Goal: Task Accomplishment & Management: Use online tool/utility

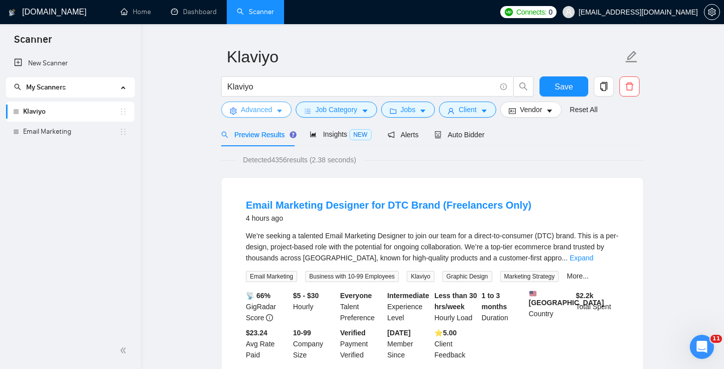
click at [246, 111] on span "Advanced" at bounding box center [256, 109] width 31 height 11
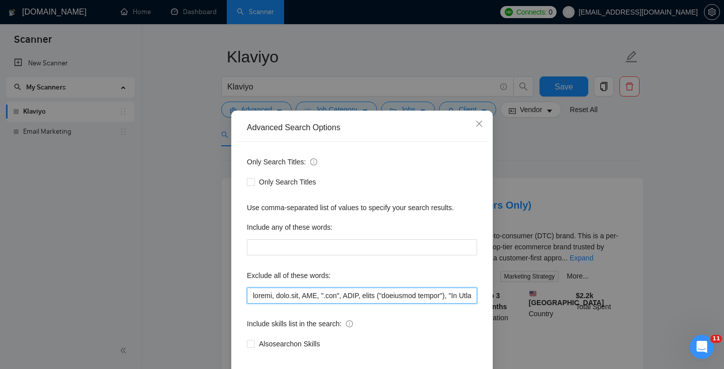
click at [251, 294] on input "text" at bounding box center [362, 296] width 230 height 16
paste input "Freelancers Only"
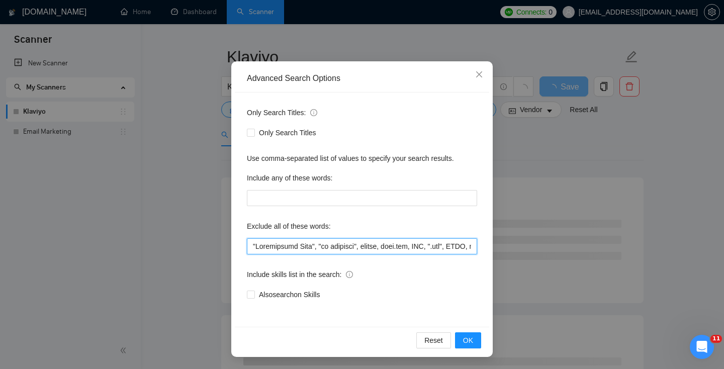
type input ""Freelancers Only", "no agencies", zapier, [DOMAIN_NAME], DNS, ".svg", BIMI, em…"
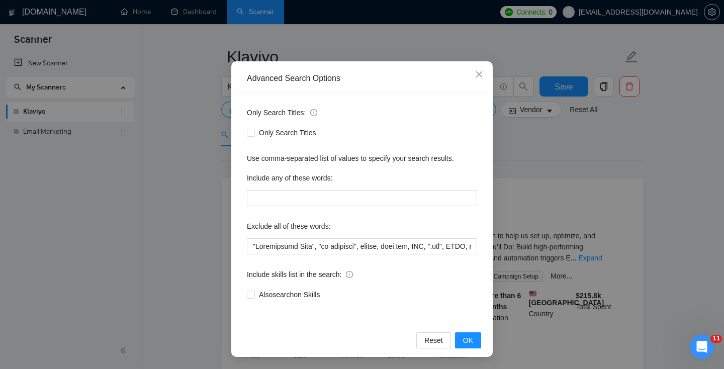
click at [485, 341] on div "Reset OK" at bounding box center [362, 340] width 255 height 27
click at [466, 341] on span "OK" at bounding box center [468, 340] width 10 height 11
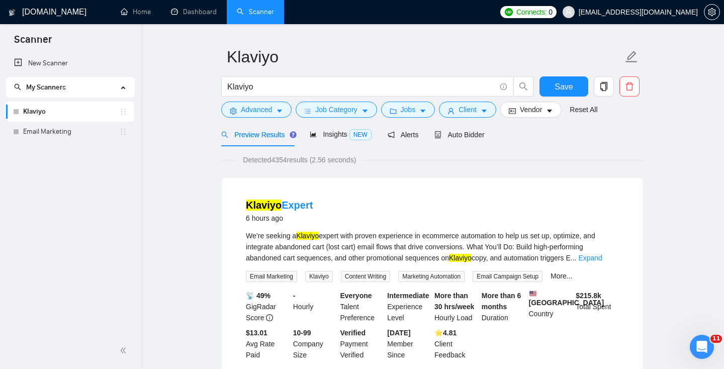
scroll to position [0, 0]
click at [334, 130] on div "Insights NEW" at bounding box center [340, 135] width 61 height 12
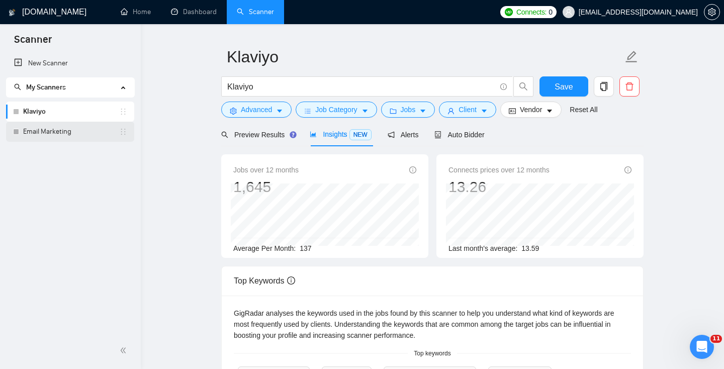
click at [57, 135] on link "Email Marketing" at bounding box center [71, 132] width 96 height 20
click at [557, 85] on span "Save" at bounding box center [564, 86] width 18 height 13
click at [58, 132] on link "Email Marketing" at bounding box center [71, 132] width 96 height 20
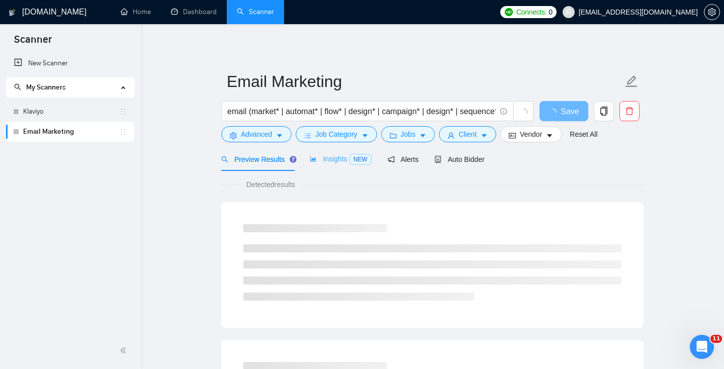
click at [354, 165] on div "Insights NEW" at bounding box center [340, 159] width 61 height 24
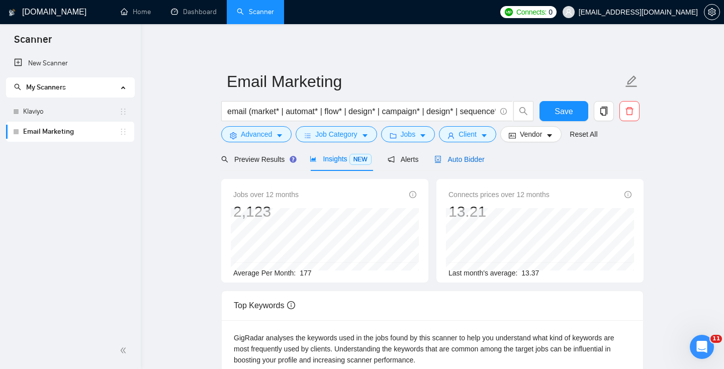
drag, startPoint x: 467, startPoint y: 154, endPoint x: 518, endPoint y: 146, distance: 51.9
click at [467, 154] on div "Auto Bidder" at bounding box center [460, 159] width 50 height 11
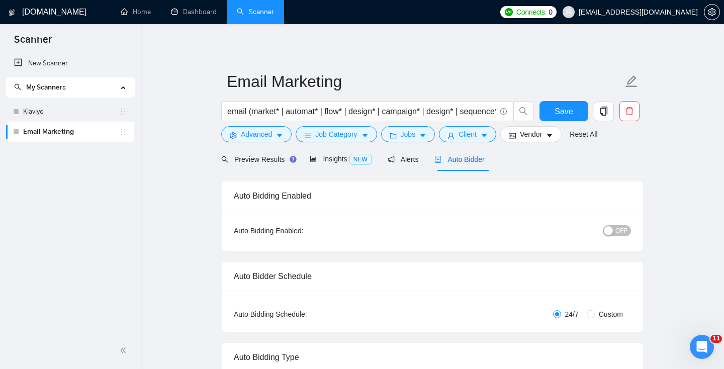
click at [471, 168] on div "Auto Bidder" at bounding box center [460, 159] width 50 height 24
click at [470, 162] on span "Auto Bidder" at bounding box center [460, 159] width 50 height 8
click at [615, 230] on button "OFF" at bounding box center [617, 230] width 28 height 11
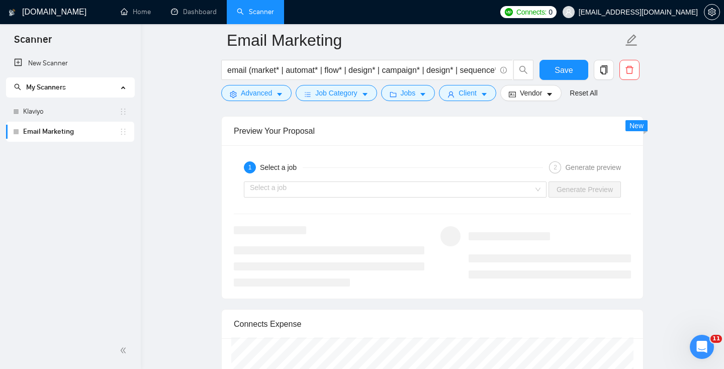
scroll to position [1923, 0]
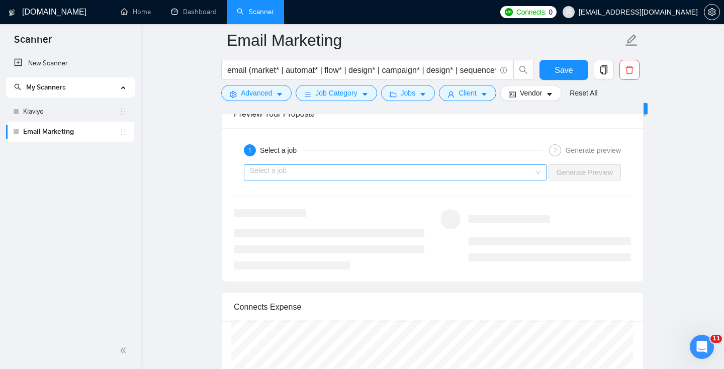
click at [458, 170] on input "search" at bounding box center [392, 172] width 284 height 15
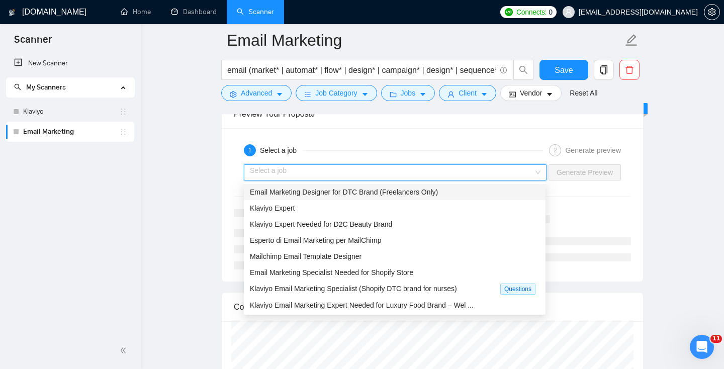
click at [393, 193] on span "Email Marketing Designer for DTC Brand (Freelancers Only)" at bounding box center [344, 192] width 188 height 8
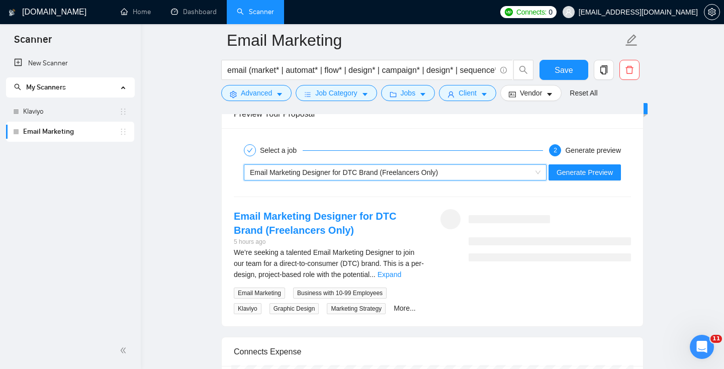
click at [369, 179] on div "Email Marketing Designer for DTC Brand (Freelancers Only)" at bounding box center [391, 172] width 282 height 15
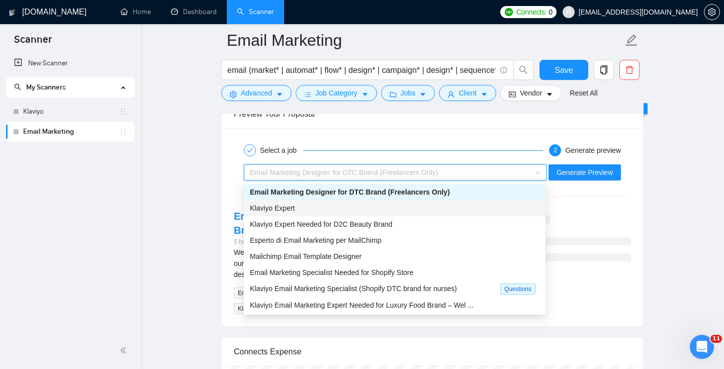
click at [360, 208] on div "Klaviyo Expert" at bounding box center [395, 208] width 290 height 11
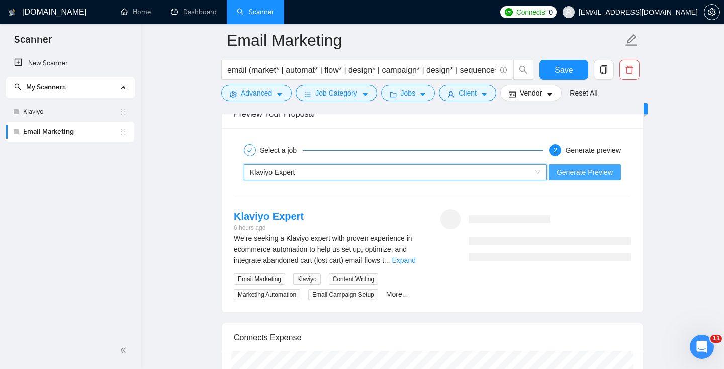
click at [585, 167] on span "Generate Preview" at bounding box center [585, 172] width 56 height 11
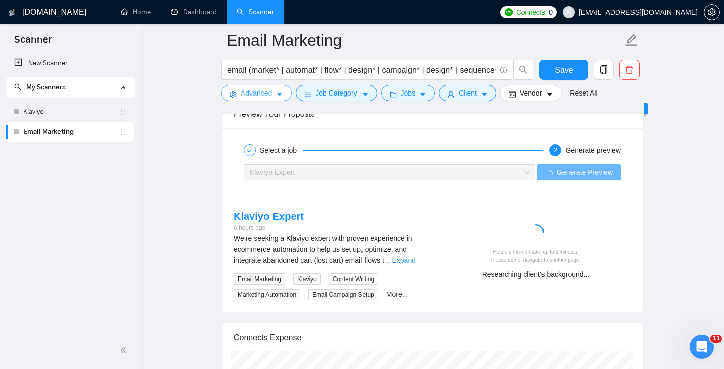
click at [241, 91] on span "Advanced" at bounding box center [256, 93] width 31 height 11
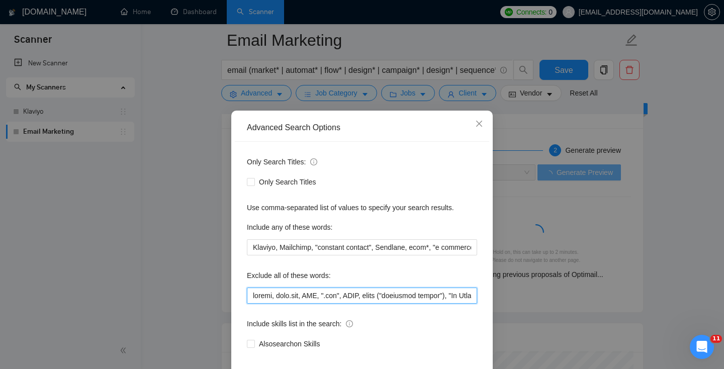
click at [251, 299] on input "text" at bounding box center [362, 296] width 230 height 16
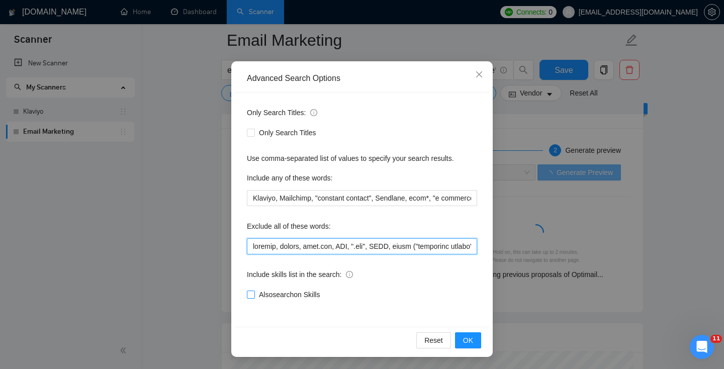
type input "klaviyo, zapier, [DOMAIN_NAME], DNS, ".svg", BIMI, email ("marketing agency"), …"
click at [287, 292] on span "Also search on Skills" at bounding box center [289, 294] width 69 height 11
click at [254, 292] on input "Also search on Skills" at bounding box center [250, 294] width 7 height 7
checkbox input "true"
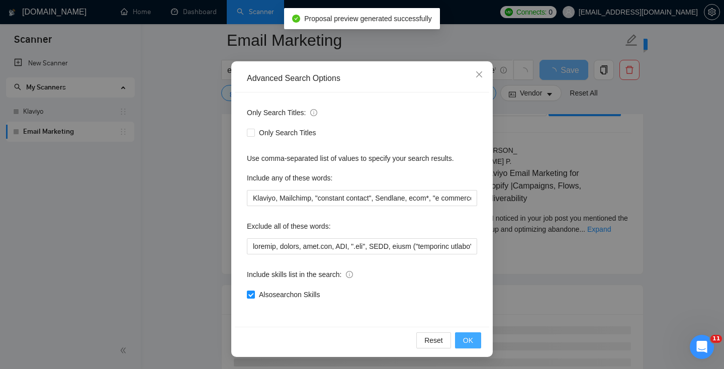
click at [465, 341] on span "OK" at bounding box center [468, 340] width 10 height 11
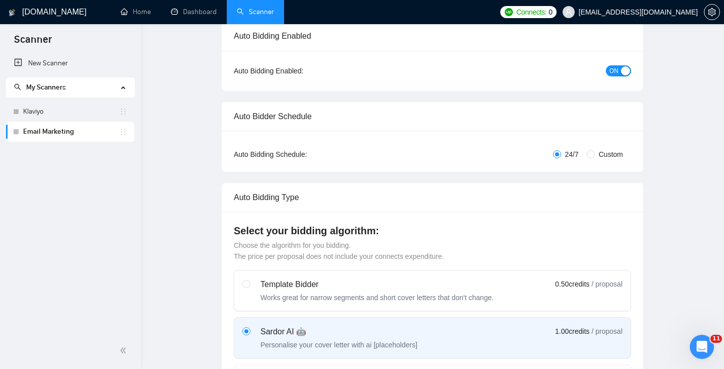
scroll to position [0, 0]
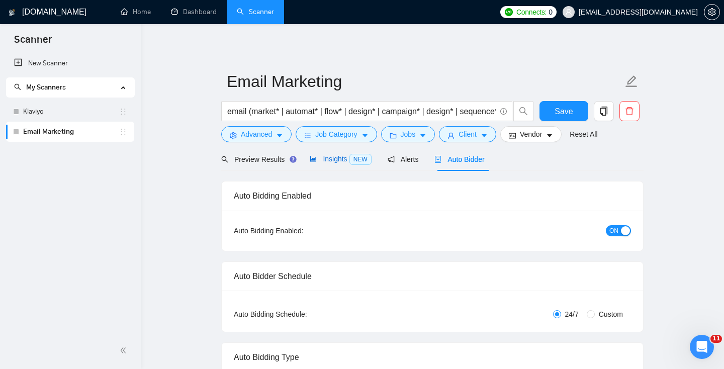
click at [338, 161] on span "Insights NEW" at bounding box center [340, 159] width 61 height 8
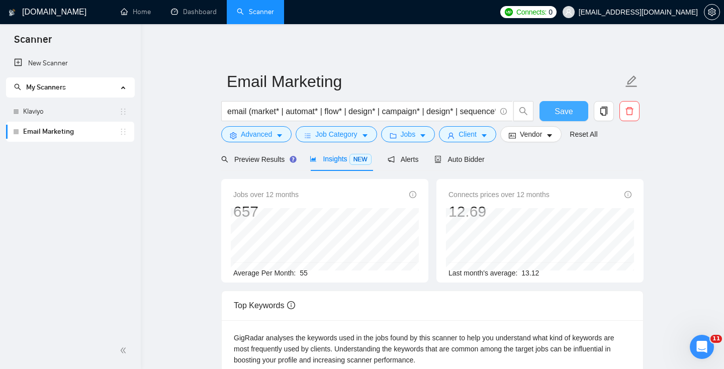
click at [578, 111] on button "Save" at bounding box center [564, 111] width 49 height 20
click at [319, 161] on span "Insights NEW" at bounding box center [340, 159] width 61 height 8
click at [467, 164] on div "Auto Bidder" at bounding box center [460, 159] width 50 height 11
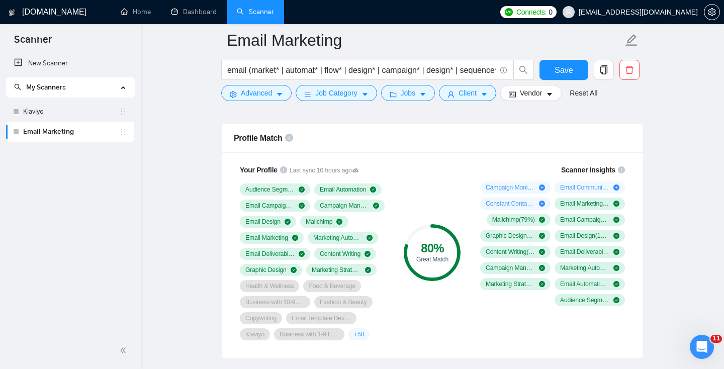
scroll to position [645, 0]
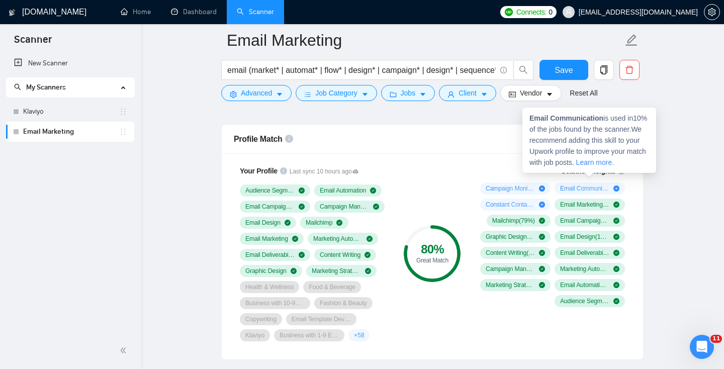
drag, startPoint x: 479, startPoint y: 184, endPoint x: 603, endPoint y: 207, distance: 126.4
click at [604, 208] on div "Campaign Monitor ( 25 %) Email Communication ( 10 %) Constant Contact ( 6 %) Em…" at bounding box center [550, 245] width 149 height 125
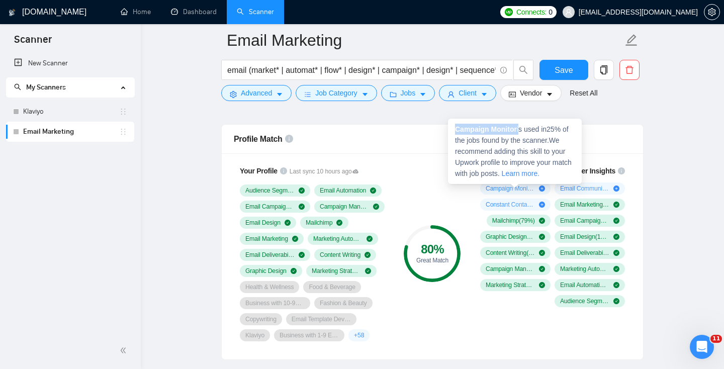
drag, startPoint x: 453, startPoint y: 131, endPoint x: 520, endPoint y: 133, distance: 66.9
click at [520, 133] on div "Campaign Monitor is used in 25 % of the jobs found by the scanner. We recommend…" at bounding box center [515, 151] width 134 height 65
copy span "Campaign Monitor"
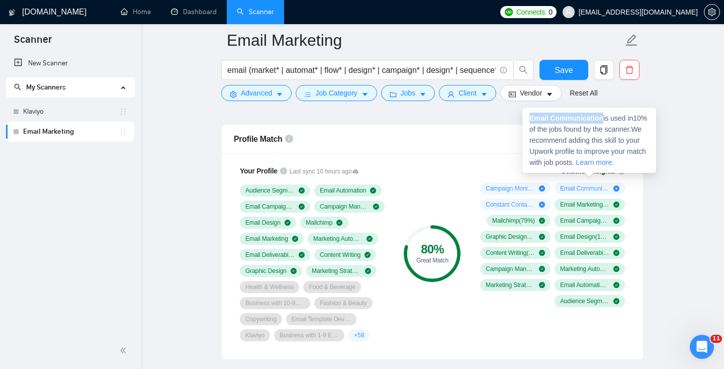
drag, startPoint x: 530, startPoint y: 118, endPoint x: 605, endPoint y: 117, distance: 75.0
click at [605, 117] on span "Email Communication is used in 10 % of the jobs found by the scanner. We recomm…" at bounding box center [589, 140] width 118 height 52
copy strong "Email Communication"
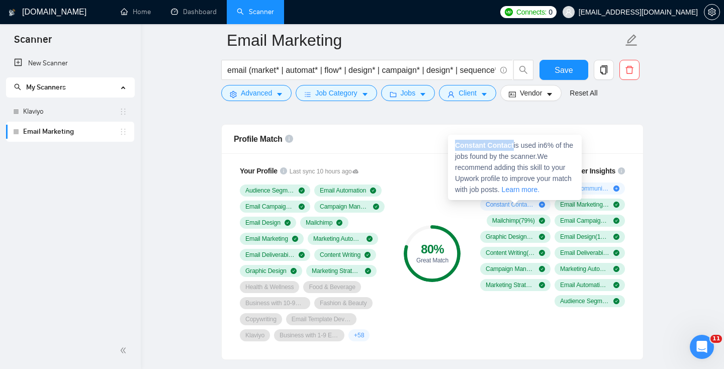
drag, startPoint x: 455, startPoint y: 146, endPoint x: 517, endPoint y: 147, distance: 61.9
click at [517, 147] on span "Constant Contact is used in 6 % of the jobs found by the scanner. We recommend …" at bounding box center [514, 167] width 118 height 52
copy strong "Constant Contact"
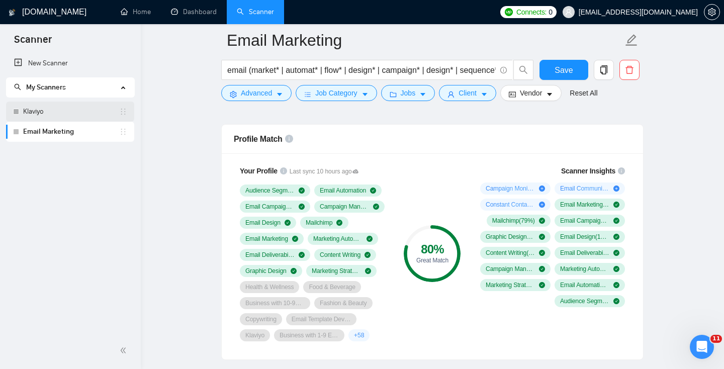
click at [61, 112] on link "Klaviyo" at bounding box center [71, 112] width 96 height 20
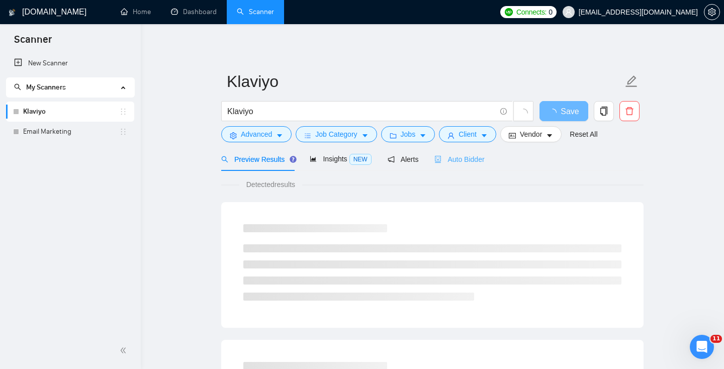
click at [461, 152] on div "Auto Bidder" at bounding box center [460, 159] width 50 height 24
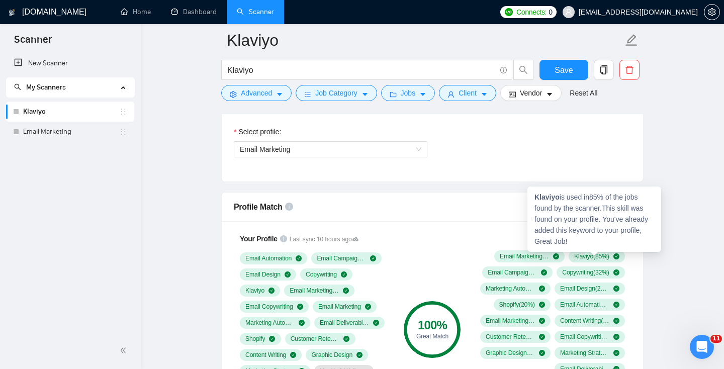
scroll to position [601, 0]
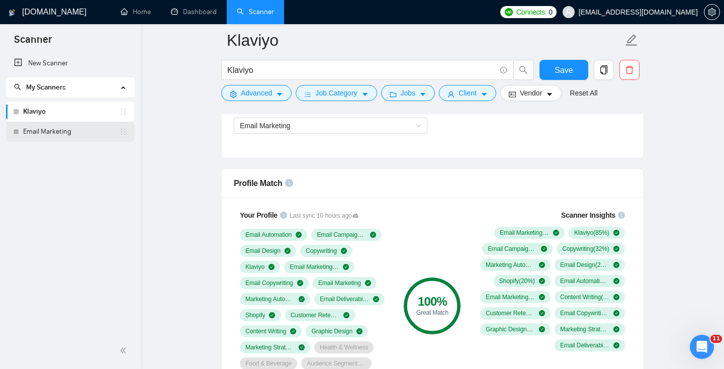
click at [82, 133] on link "Email Marketing" at bounding box center [71, 132] width 96 height 20
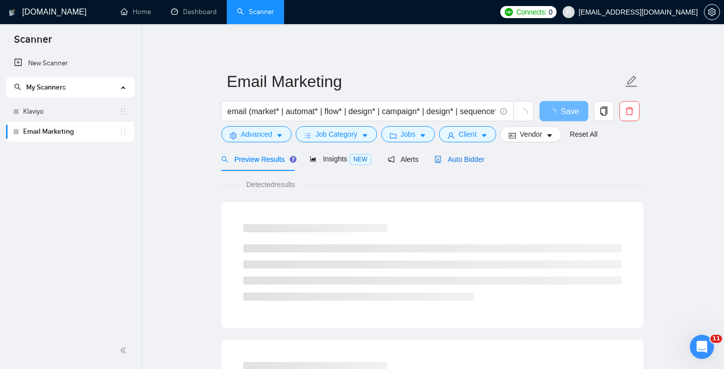
click at [461, 158] on span "Auto Bidder" at bounding box center [460, 159] width 50 height 8
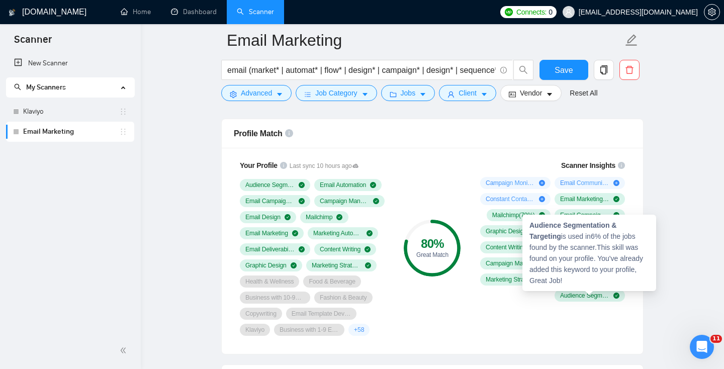
scroll to position [647, 0]
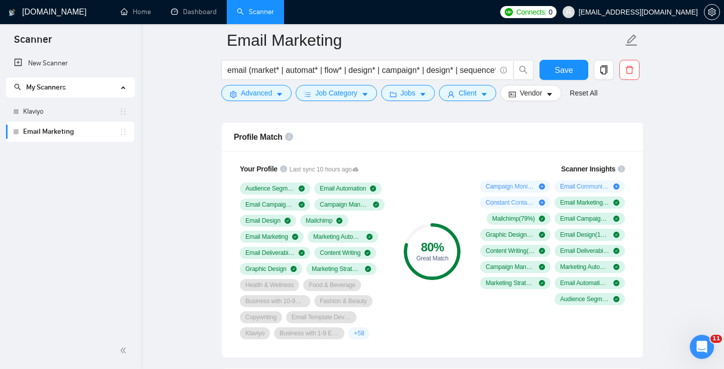
drag, startPoint x: 48, startPoint y: 115, endPoint x: 429, endPoint y: 180, distance: 386.8
click at [48, 114] on link "Klaviyo" at bounding box center [71, 112] width 96 height 20
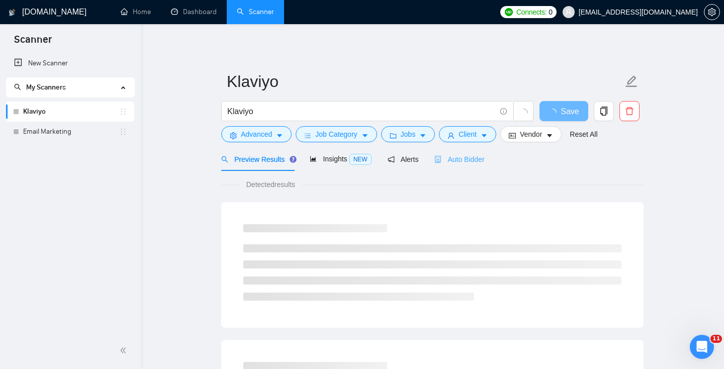
click at [462, 167] on div "Auto Bidder" at bounding box center [460, 159] width 50 height 24
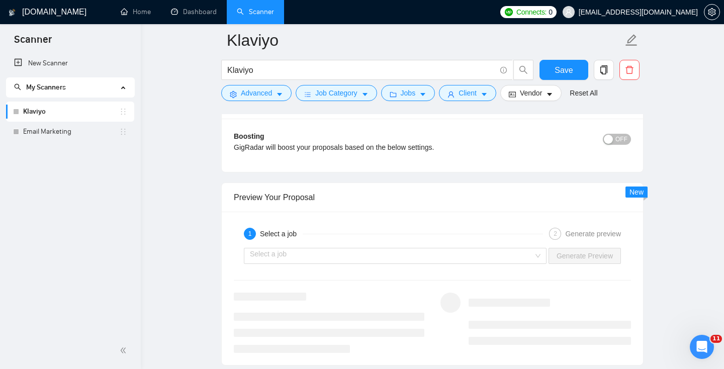
scroll to position [1836, 0]
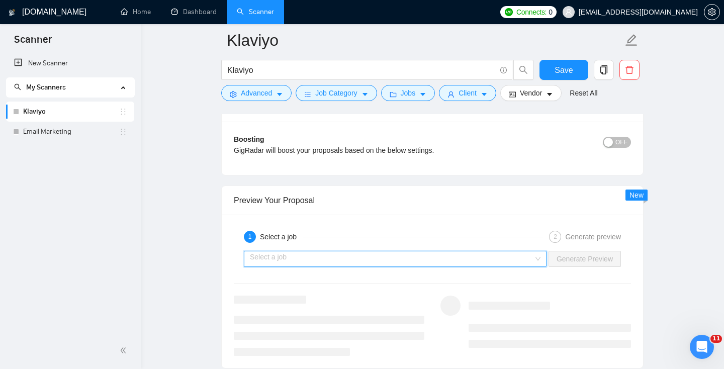
click at [346, 258] on input "search" at bounding box center [392, 258] width 284 height 15
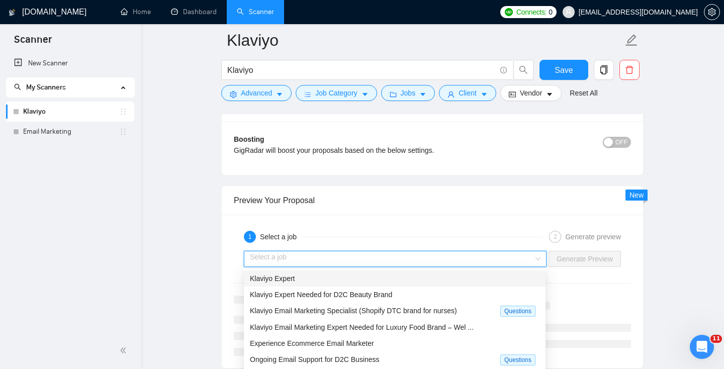
click at [395, 280] on div "Klaviyo Expert" at bounding box center [395, 278] width 290 height 11
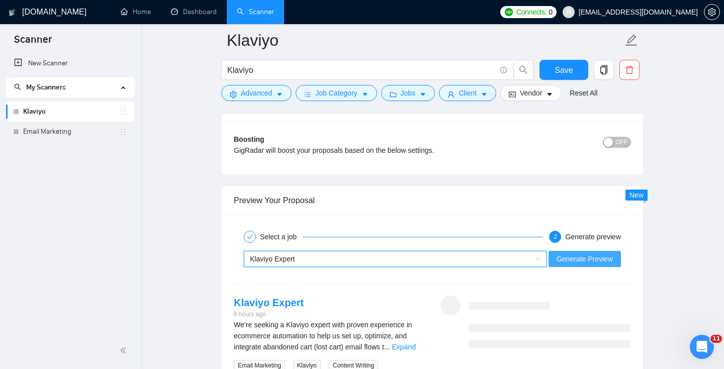
click at [593, 254] on span "Generate Preview" at bounding box center [585, 259] width 56 height 11
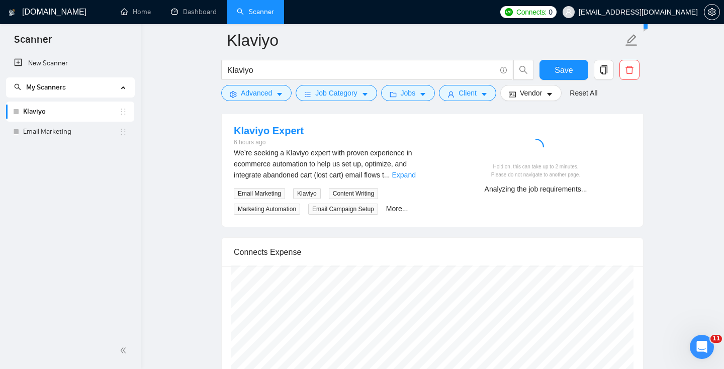
scroll to position [2008, 0]
